Goal: Information Seeking & Learning: Check status

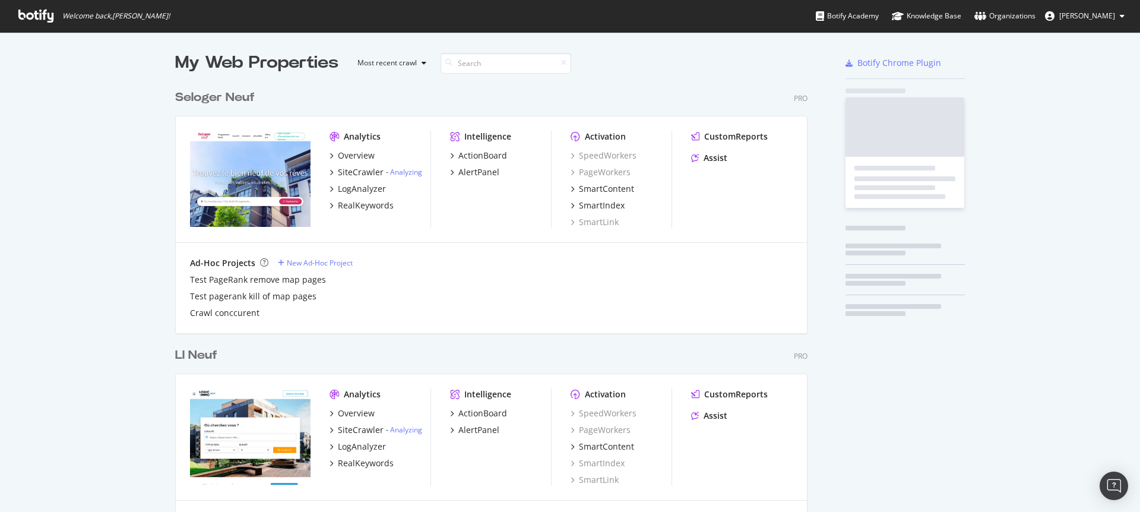
scroll to position [3354, 633]
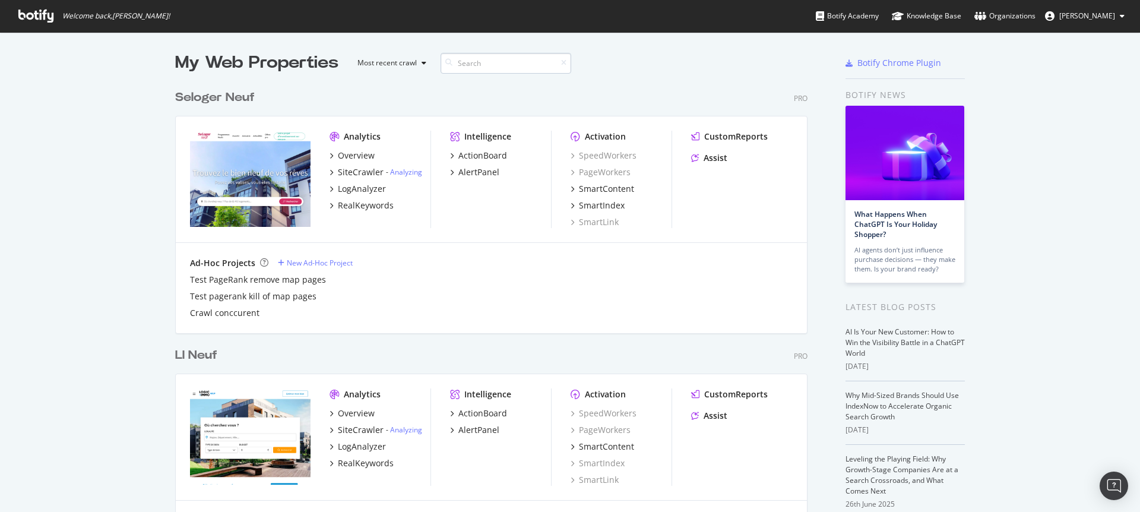
click at [493, 65] on input at bounding box center [506, 63] width 131 height 21
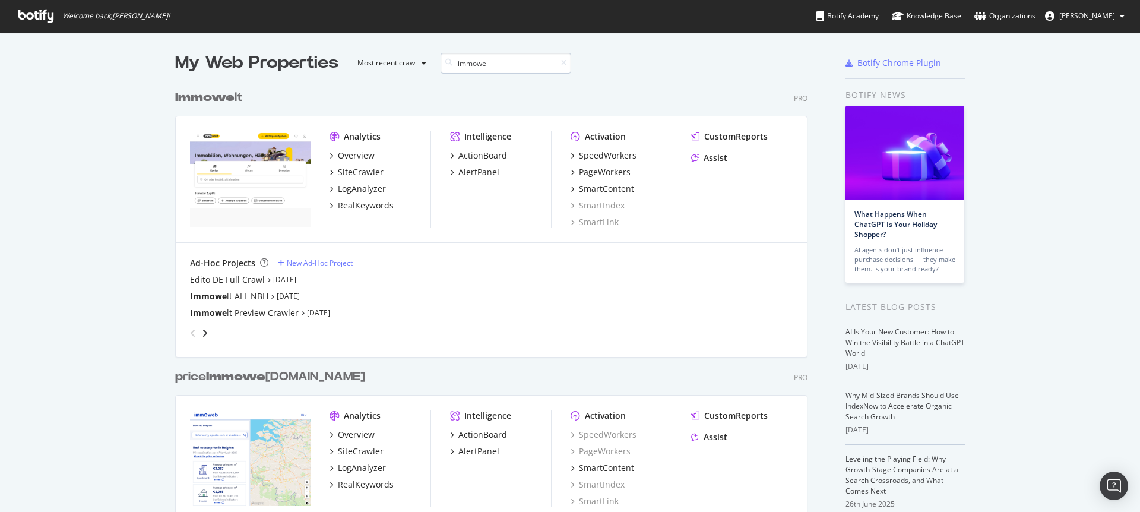
scroll to position [828, 633]
type input "immowe"
click at [368, 188] on div "LogAnalyzer" at bounding box center [362, 189] width 48 height 12
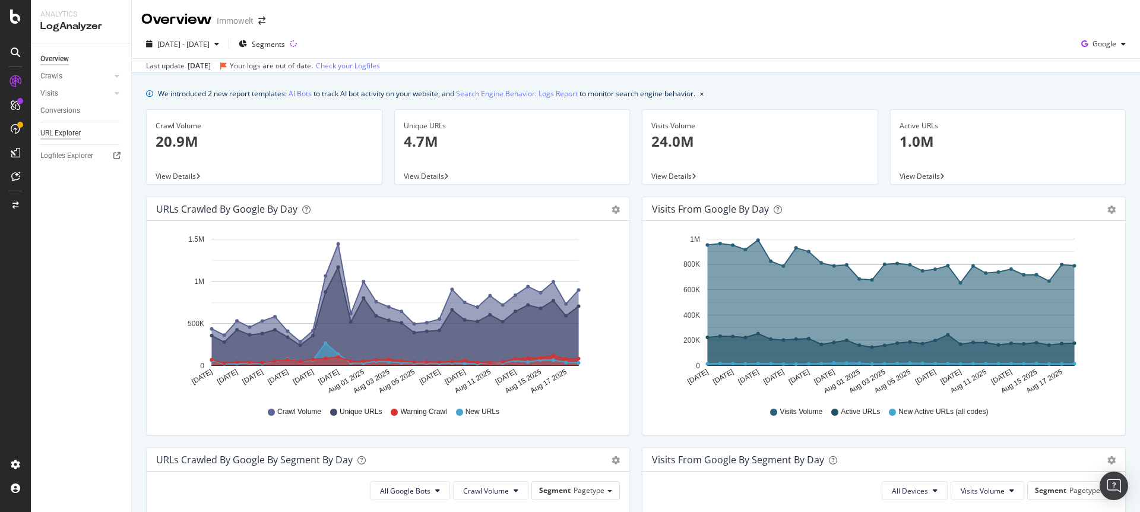
click at [74, 128] on div "URL Explorer" at bounding box center [60, 133] width 40 height 12
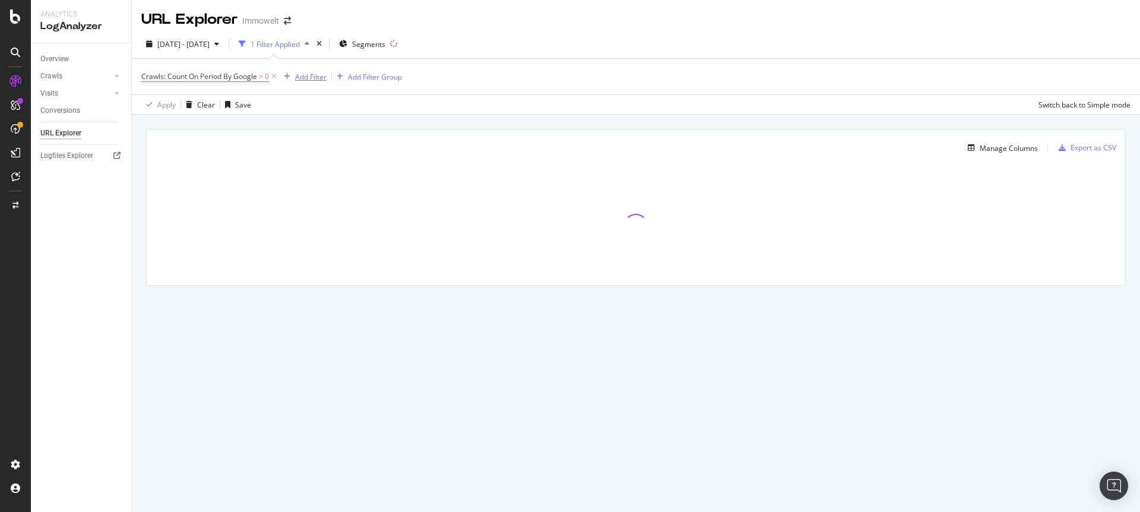
click at [311, 77] on div "Add Filter" at bounding box center [310, 77] width 31 height 10
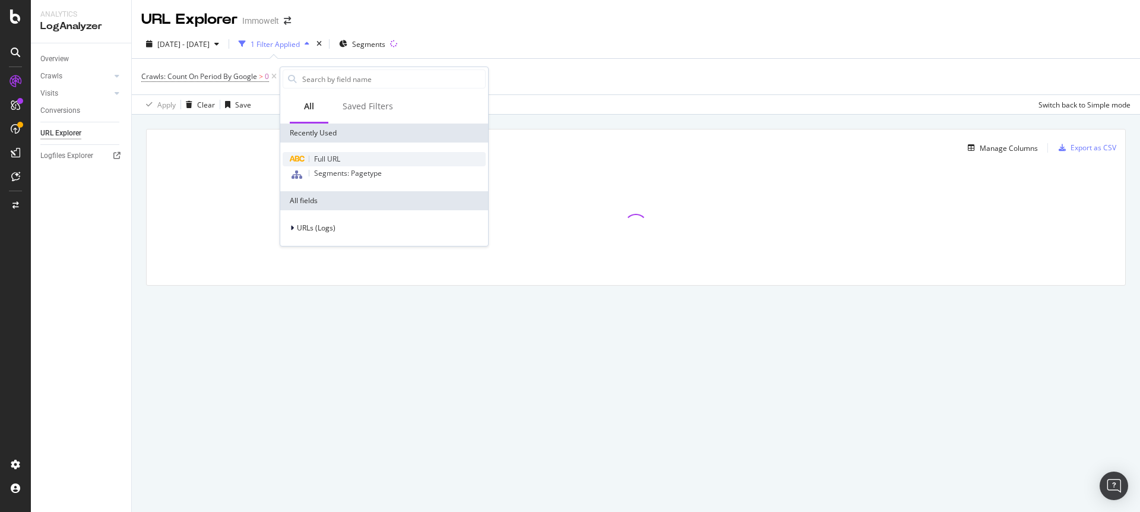
click at [320, 157] on span "Full URL" at bounding box center [327, 159] width 26 height 10
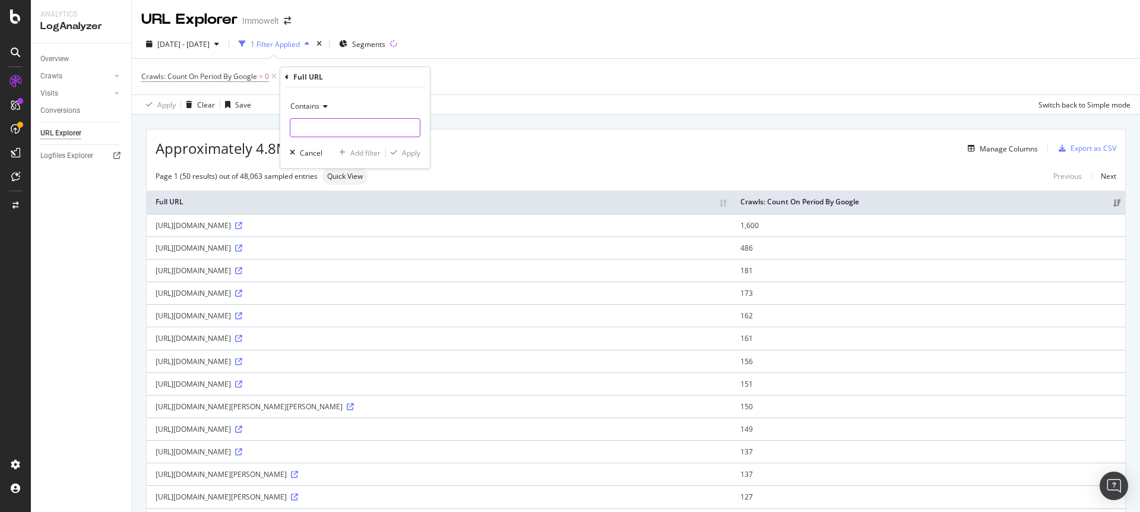
click at [315, 130] on input "text" at bounding box center [354, 127] width 129 height 19
type input "cdp-bff"
click at [402, 154] on div "Apply" at bounding box center [411, 153] width 18 height 10
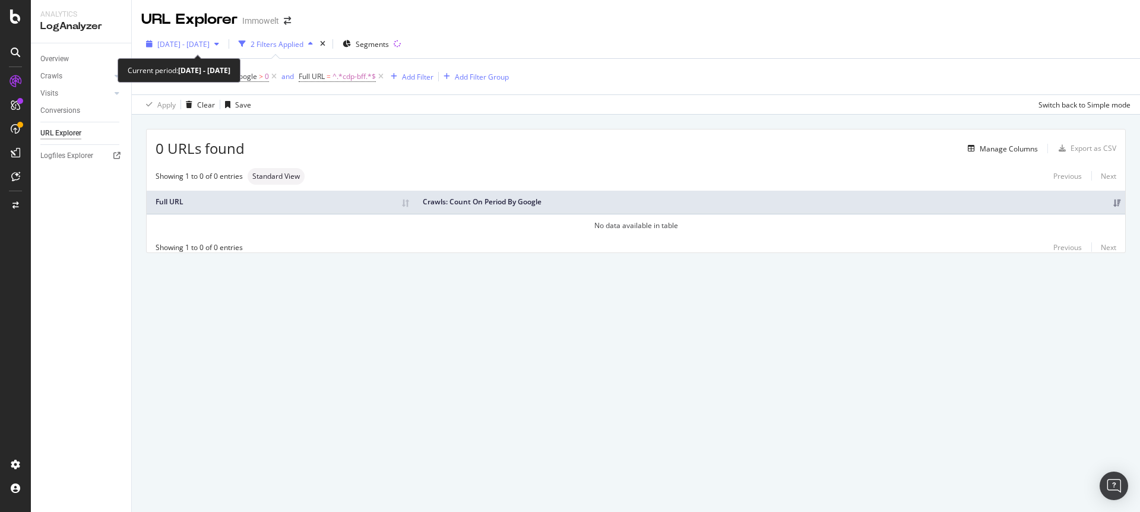
click at [192, 46] on span "2025 Jul. 20th - Aug. 18th" at bounding box center [183, 44] width 52 height 10
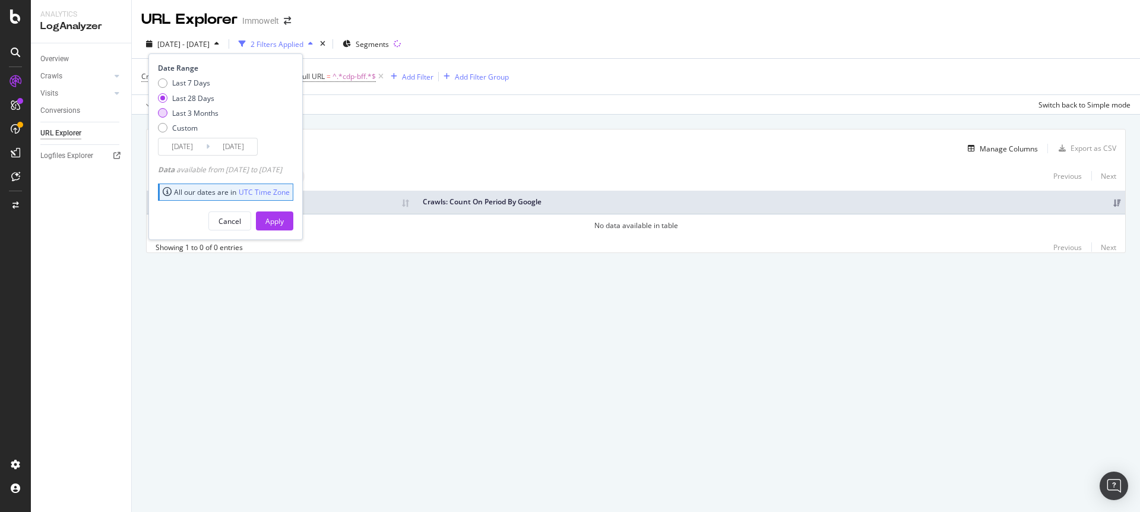
click at [198, 115] on div "Last 3 Months" at bounding box center [195, 113] width 46 height 10
click at [185, 128] on div "Custom" at bounding box center [185, 128] width 26 height 10
click at [181, 146] on input "2025/07/22" at bounding box center [183, 146] width 48 height 17
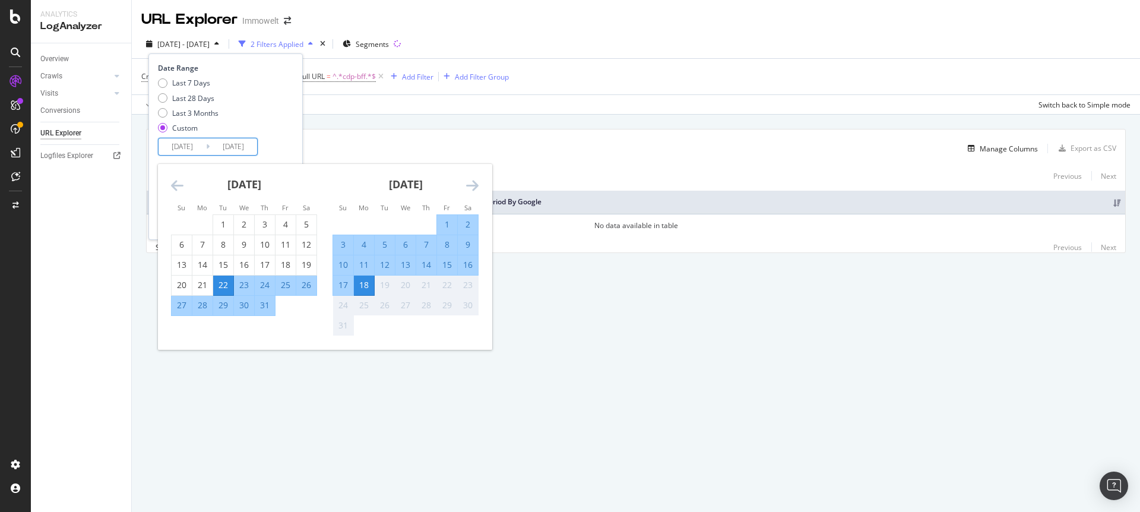
click at [175, 189] on icon "Move backward to switch to the previous month." at bounding box center [177, 185] width 12 height 14
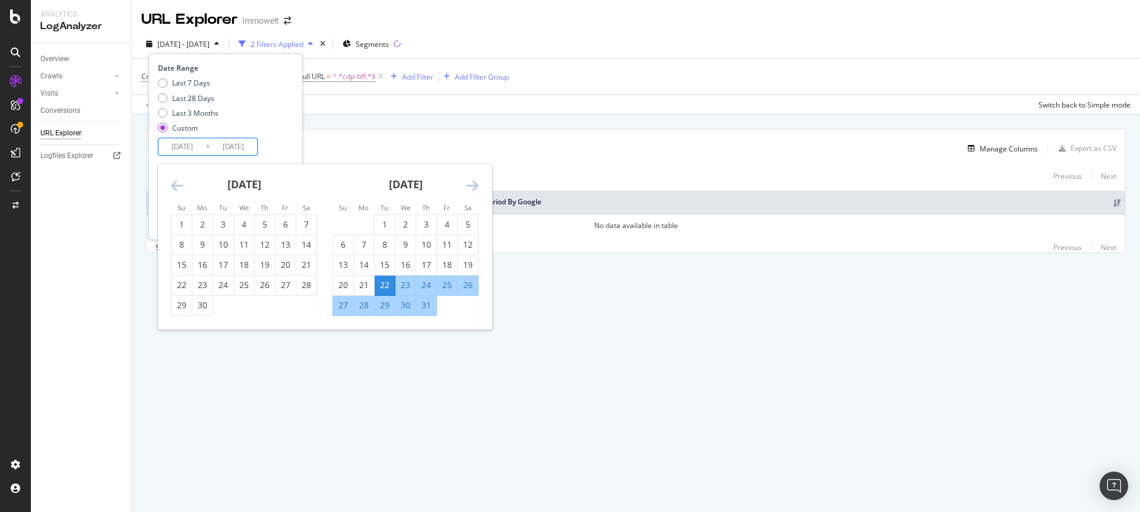
click at [175, 189] on icon "Move backward to switch to the previous month." at bounding box center [177, 185] width 12 height 14
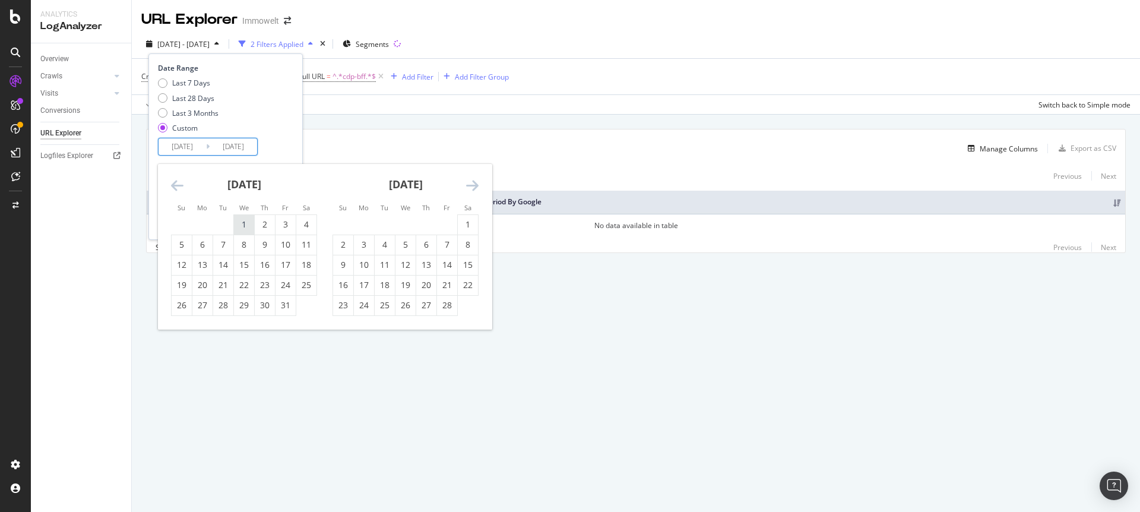
click at [245, 221] on div "1" at bounding box center [244, 225] width 20 height 12
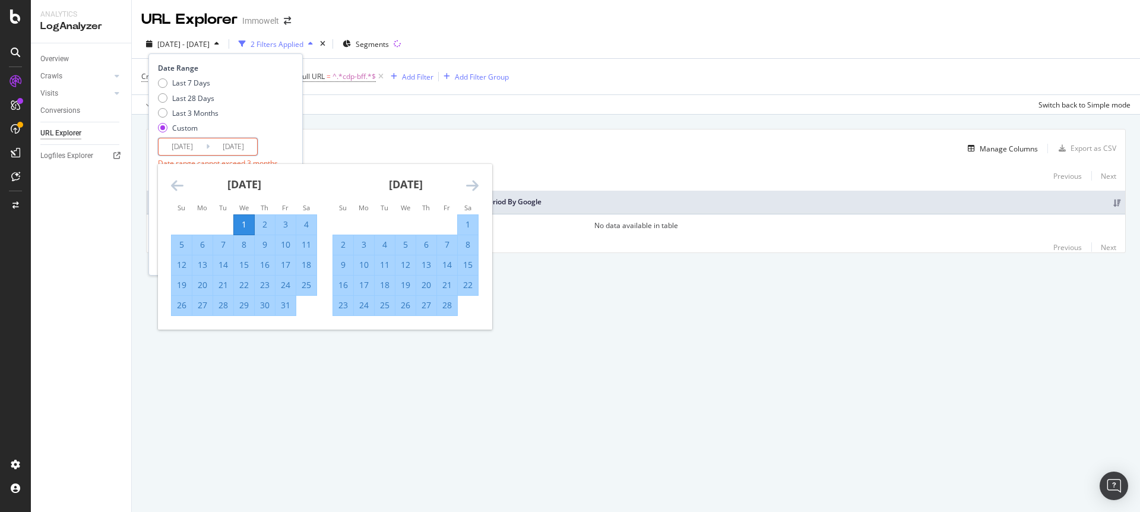
click at [473, 185] on icon "Move forward to switch to the next month." at bounding box center [472, 185] width 12 height 14
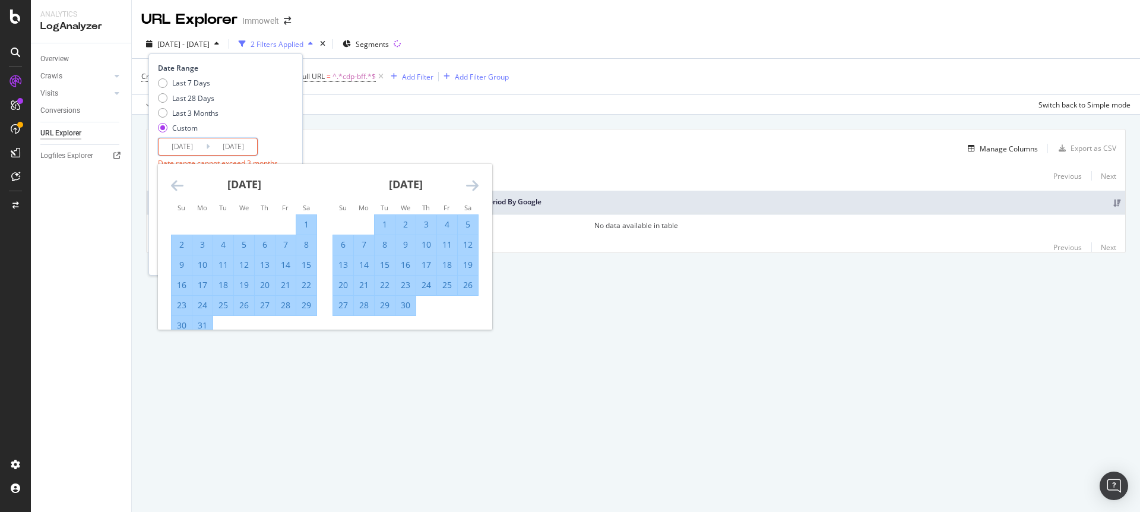
click at [473, 185] on icon "Move forward to switch to the next month." at bounding box center [472, 185] width 12 height 14
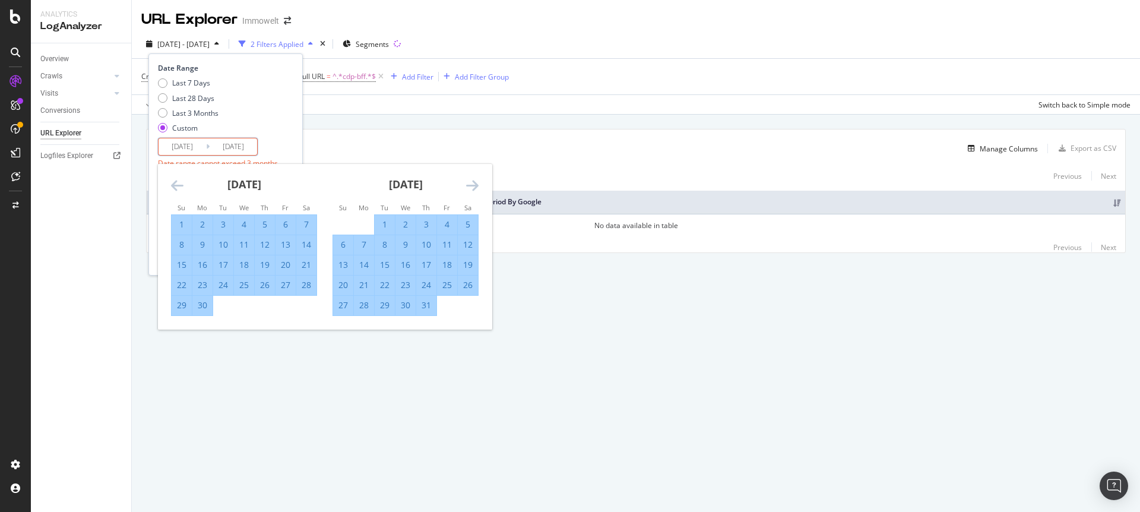
click at [473, 185] on icon "Move forward to switch to the next month." at bounding box center [472, 185] width 12 height 14
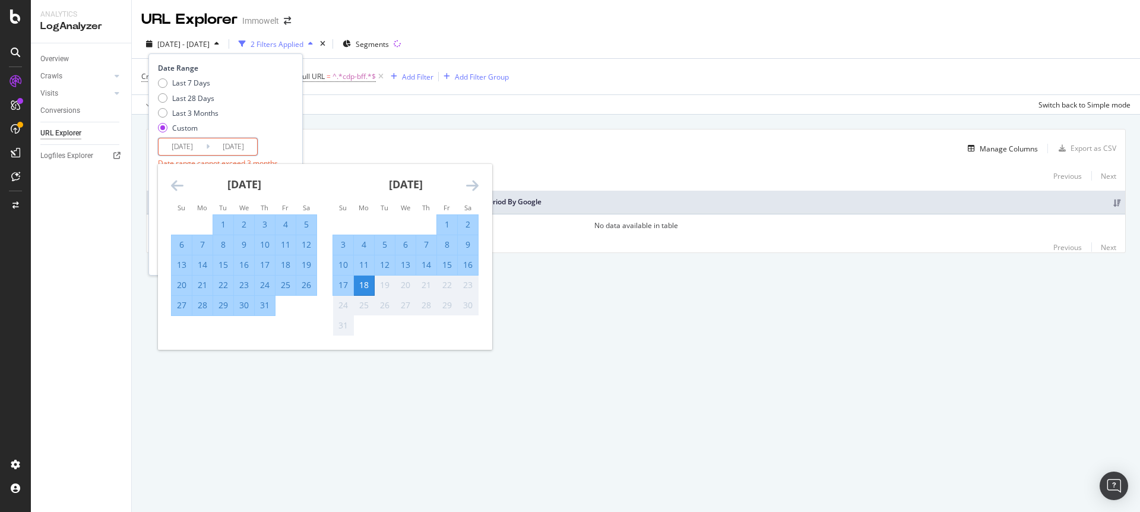
click at [365, 286] on div "18" at bounding box center [364, 285] width 20 height 12
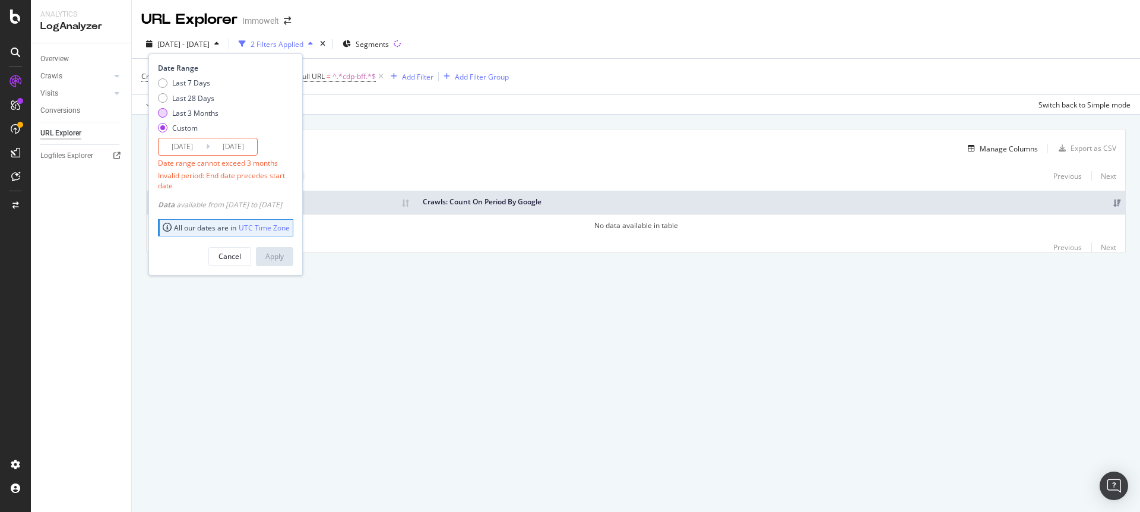
click at [183, 112] on div "Last 3 Months" at bounding box center [195, 113] width 46 height 10
type input "2025/05/19"
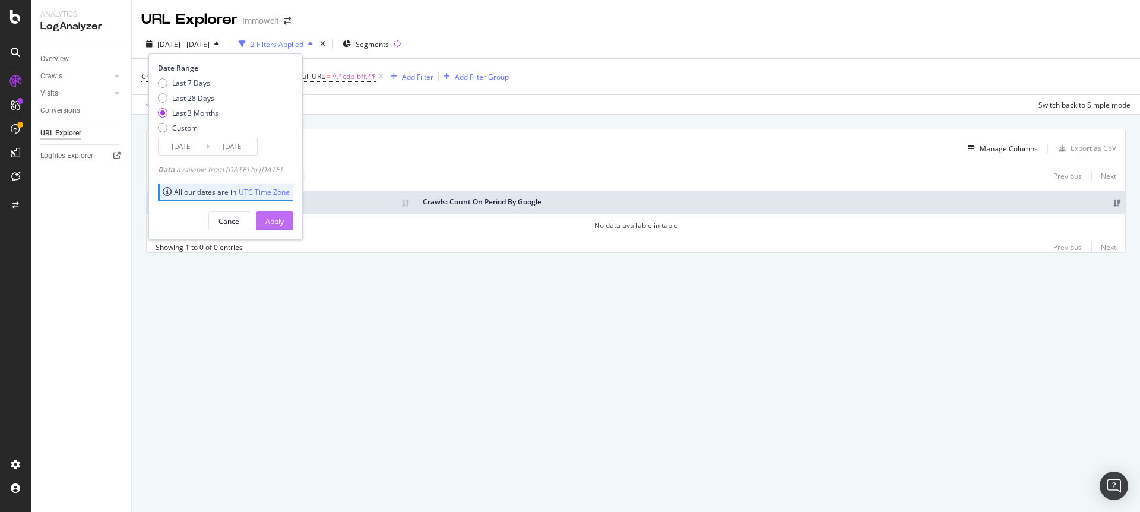
click at [284, 223] on div "Apply" at bounding box center [274, 221] width 18 height 10
